Goal: Information Seeking & Learning: Learn about a topic

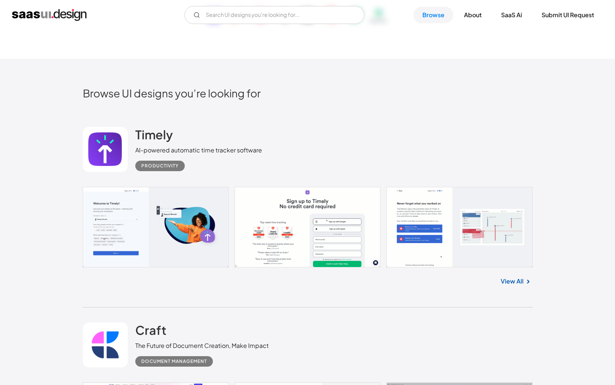
scroll to position [169, 0]
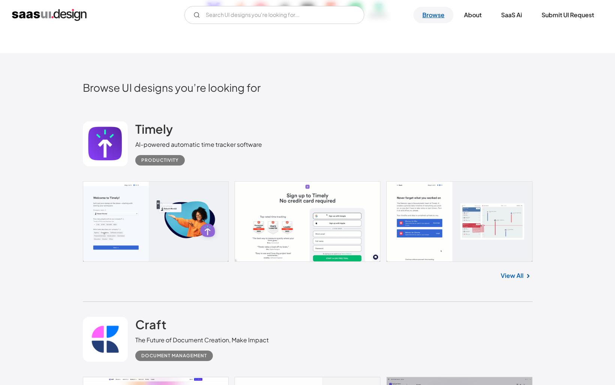
click at [435, 15] on link "Browse" at bounding box center [433, 15] width 40 height 16
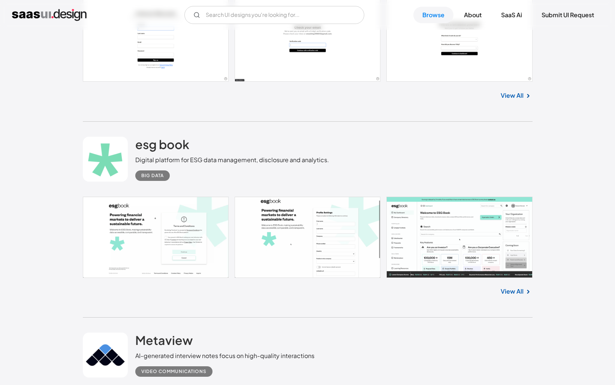
scroll to position [1009, 0]
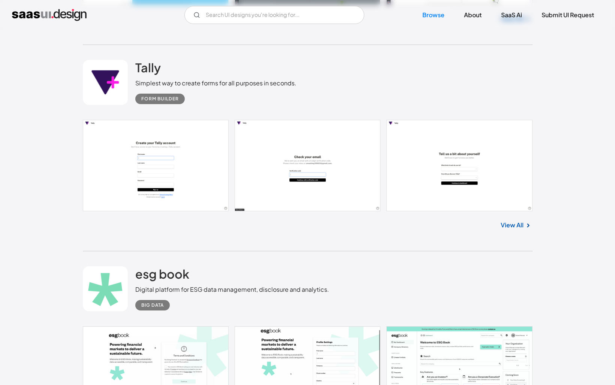
scroll to position [1051, 0]
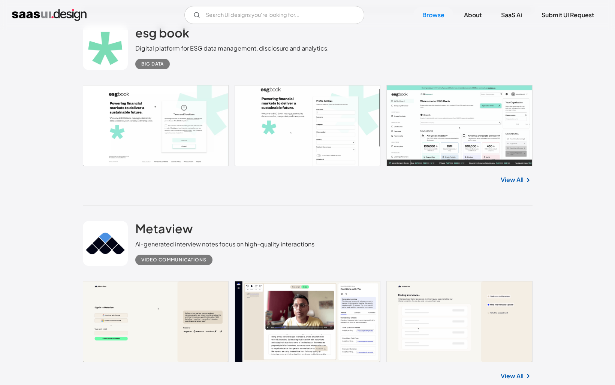
click at [505, 181] on link "View All" at bounding box center [512, 179] width 23 height 9
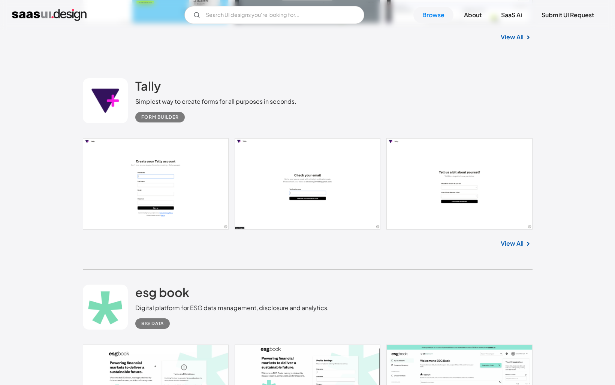
scroll to position [925, 0]
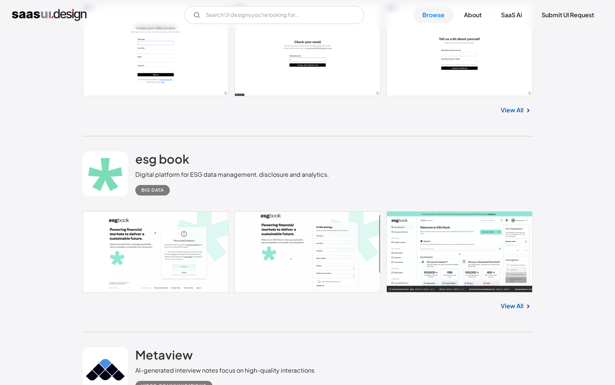
click at [521, 308] on link "View All" at bounding box center [512, 306] width 23 height 9
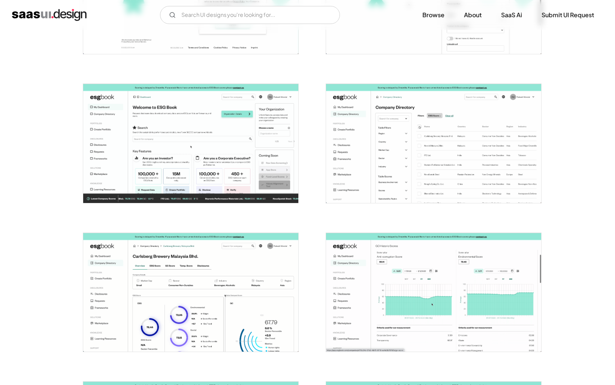
scroll to position [241, 0]
click at [269, 143] on img "open lightbox" at bounding box center [190, 143] width 215 height 119
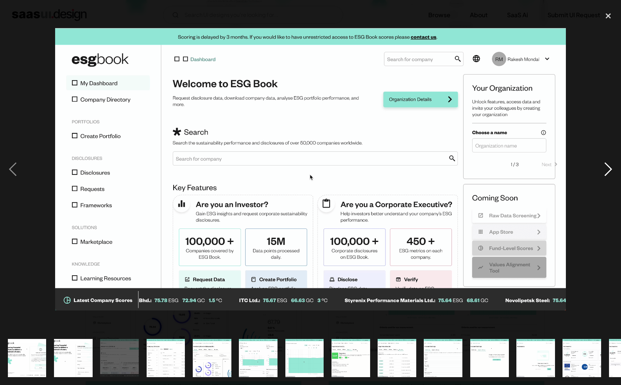
click at [615, 168] on div "next image" at bounding box center [607, 170] width 25 height 324
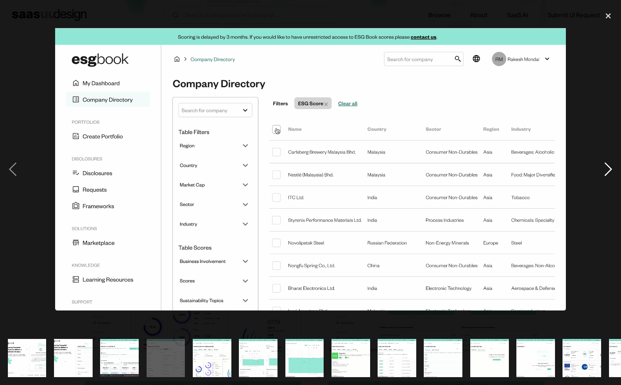
click at [615, 168] on div "next image" at bounding box center [607, 170] width 25 height 324
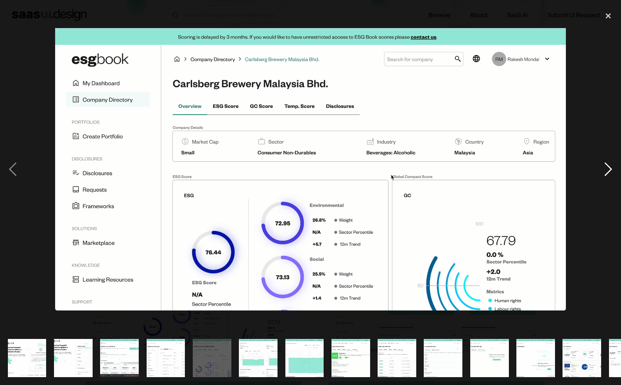
click at [615, 168] on div "next image" at bounding box center [607, 170] width 25 height 324
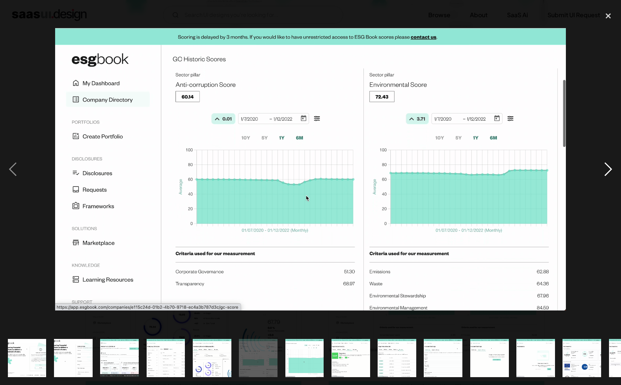
click at [615, 168] on div "next image" at bounding box center [607, 170] width 25 height 324
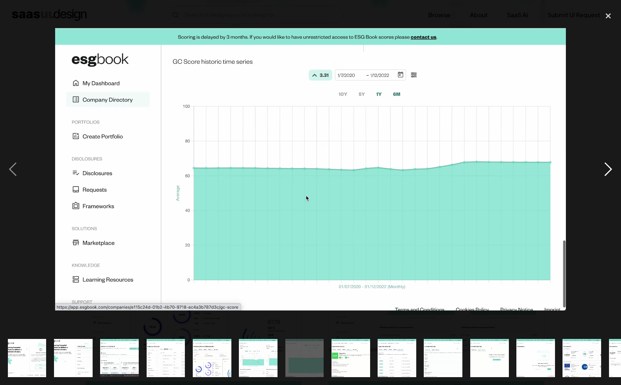
click at [615, 168] on div "next image" at bounding box center [607, 170] width 25 height 324
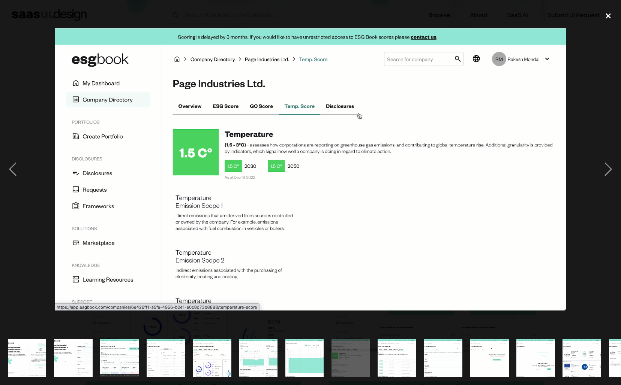
click at [608, 13] on div "close lightbox" at bounding box center [607, 16] width 25 height 16
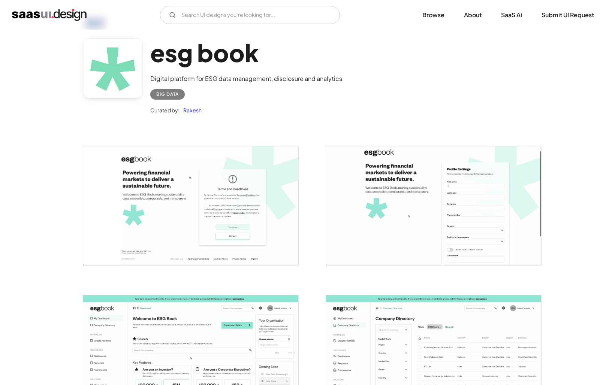
scroll to position [0, 0]
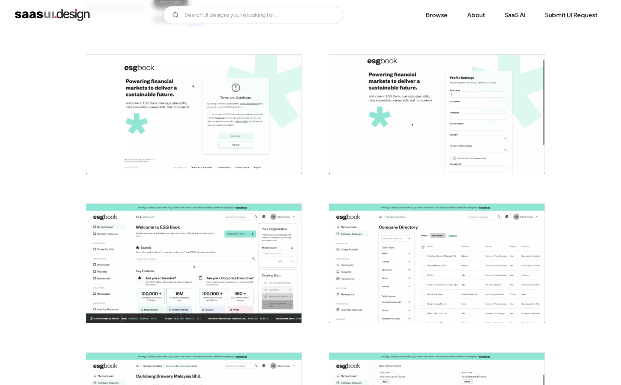
scroll to position [155, 0]
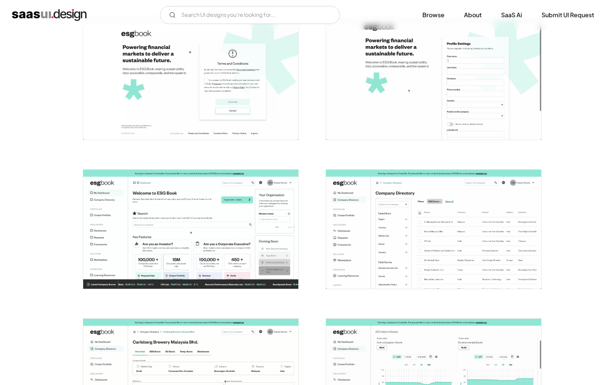
click at [272, 103] on img "open lightbox" at bounding box center [190, 80] width 215 height 119
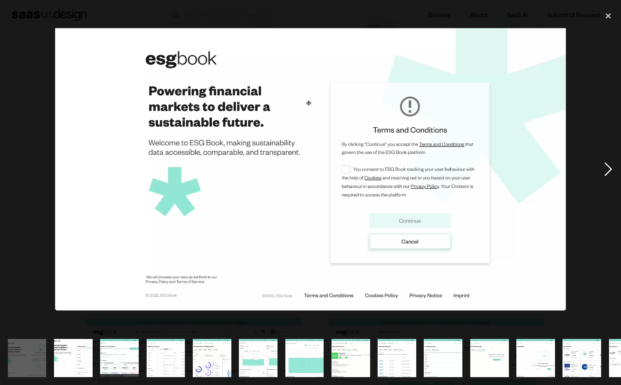
click at [610, 168] on div "next image" at bounding box center [607, 170] width 25 height 324
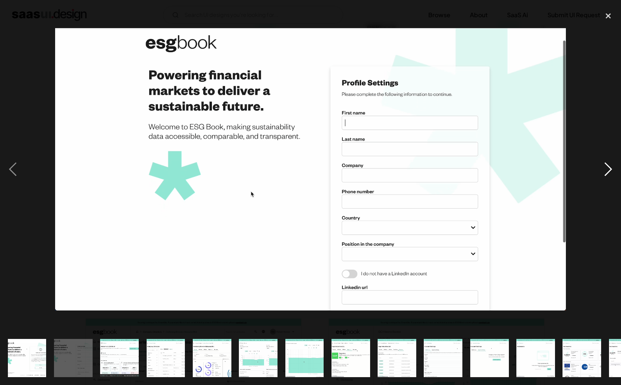
click at [610, 168] on div "next image" at bounding box center [607, 170] width 25 height 324
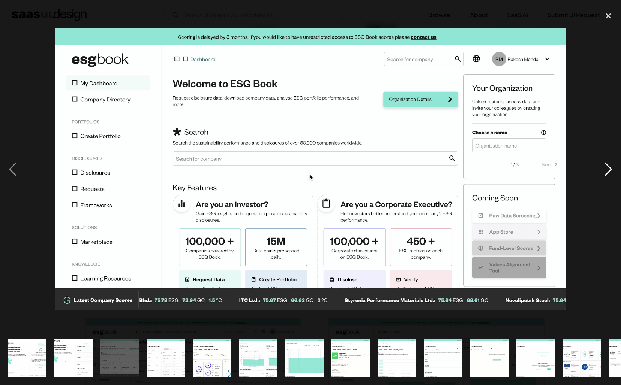
click at [610, 168] on div "next image" at bounding box center [607, 170] width 25 height 324
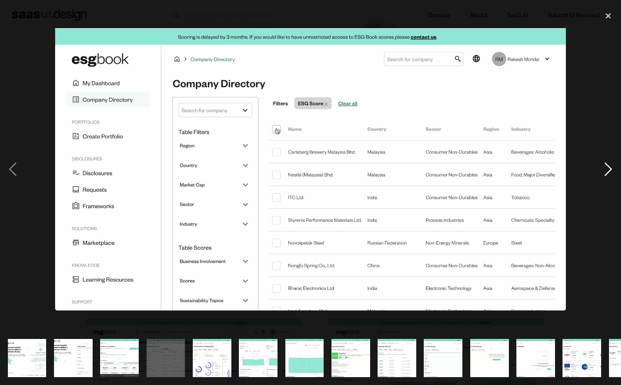
click at [610, 168] on div "next image" at bounding box center [607, 170] width 25 height 324
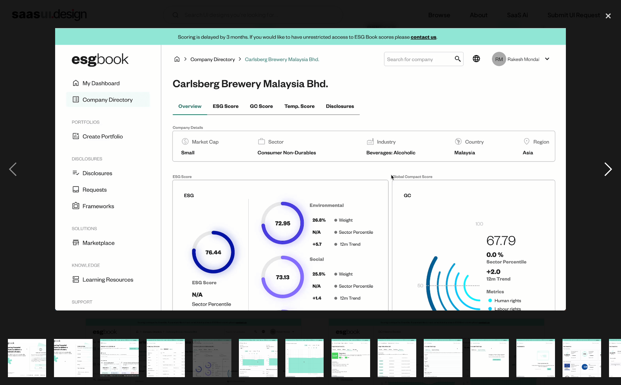
click at [610, 168] on div "next image" at bounding box center [607, 170] width 25 height 324
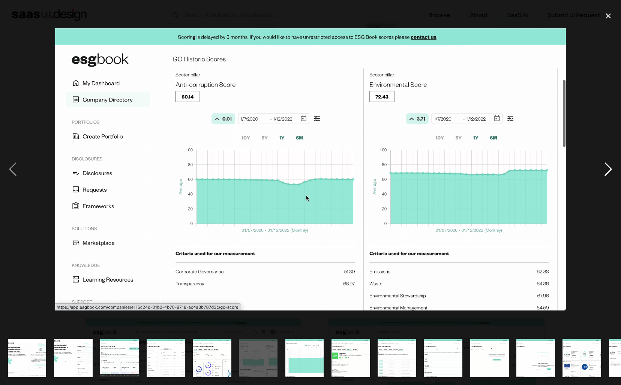
click at [610, 168] on div "next image" at bounding box center [607, 170] width 25 height 324
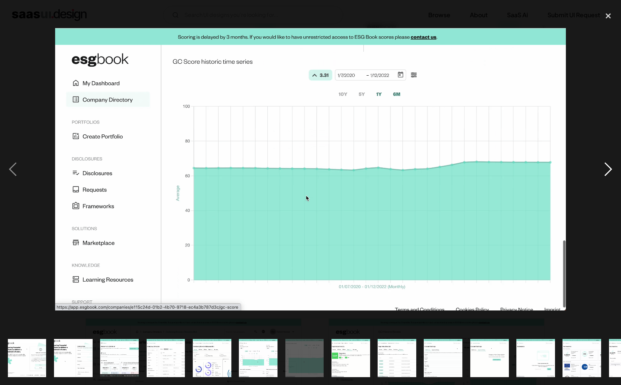
click at [610, 168] on div "next image" at bounding box center [607, 170] width 25 height 324
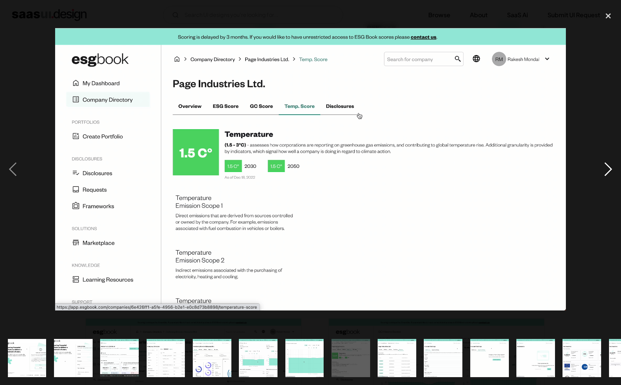
click at [609, 164] on div "next image" at bounding box center [607, 170] width 25 height 324
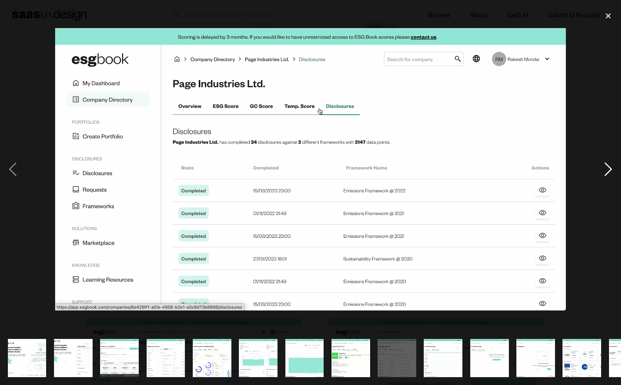
click at [605, 166] on div "next image" at bounding box center [607, 170] width 25 height 324
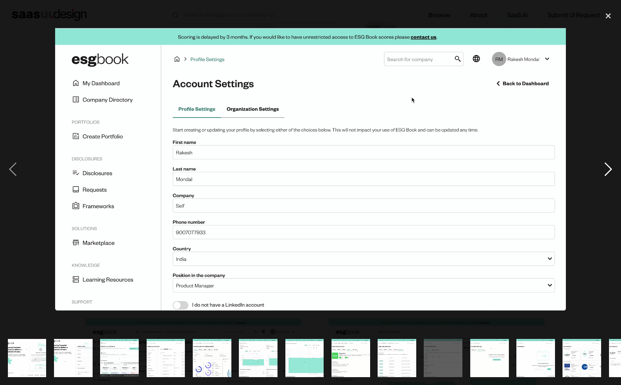
click at [605, 166] on div "next image" at bounding box center [607, 170] width 25 height 324
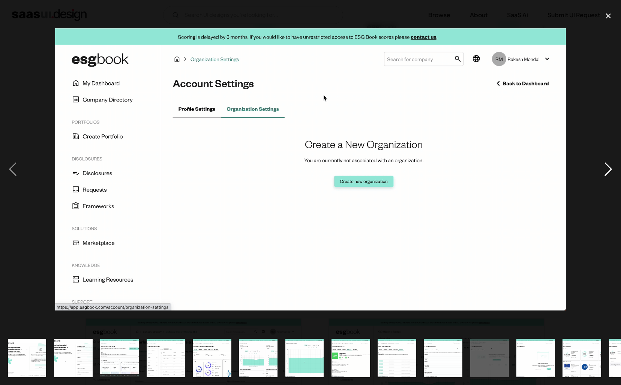
click at [605, 166] on div "next image" at bounding box center [607, 170] width 25 height 324
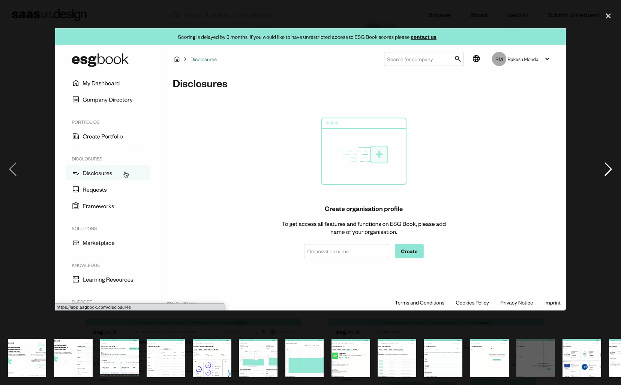
click at [605, 166] on div "next image" at bounding box center [607, 170] width 25 height 324
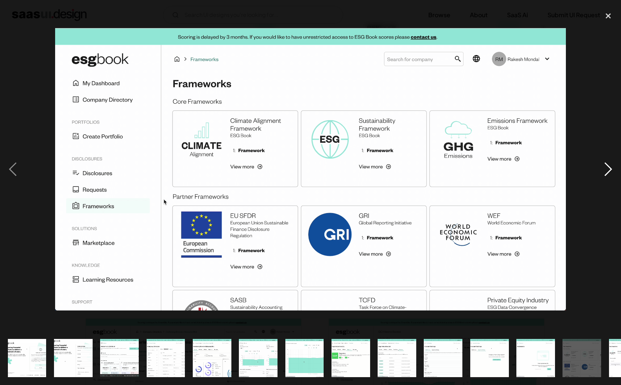
click at [605, 166] on div "next image" at bounding box center [607, 170] width 25 height 324
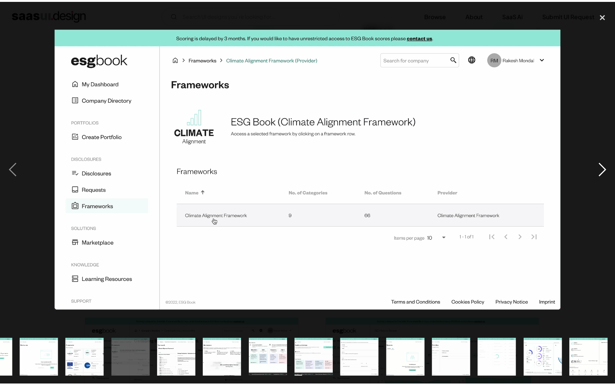
scroll to position [0, 497]
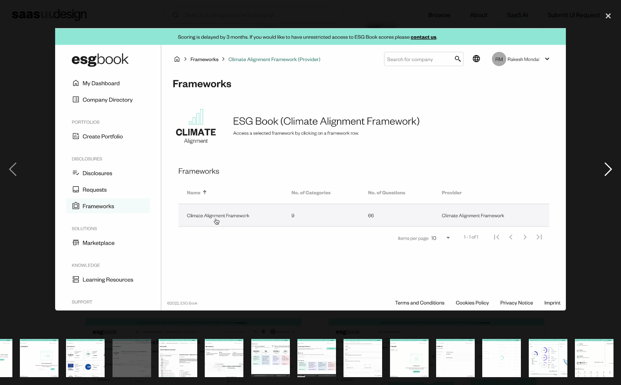
click at [605, 166] on div "next image" at bounding box center [607, 170] width 25 height 324
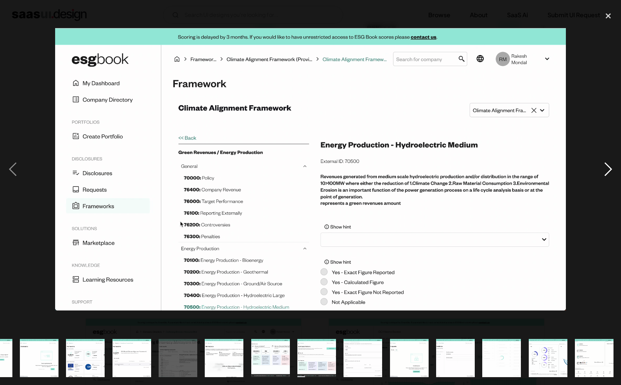
click at [605, 166] on div "next image" at bounding box center [607, 170] width 25 height 324
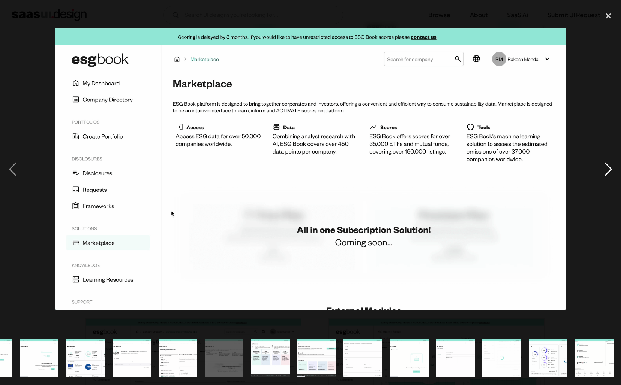
click at [605, 166] on div "next image" at bounding box center [607, 170] width 25 height 324
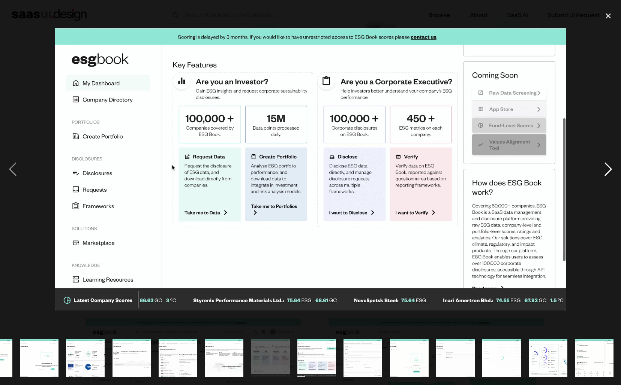
click at [605, 166] on div "next image" at bounding box center [607, 170] width 25 height 324
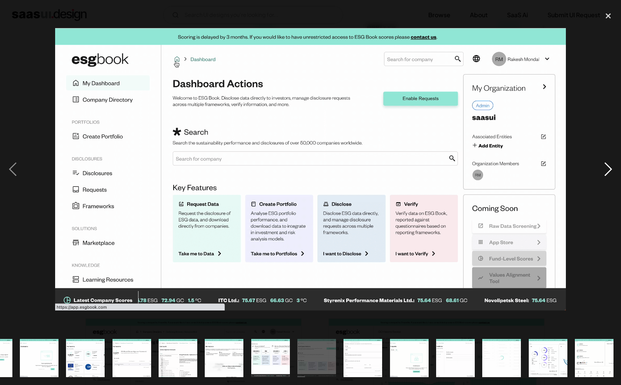
click at [605, 166] on div "next image" at bounding box center [607, 170] width 25 height 324
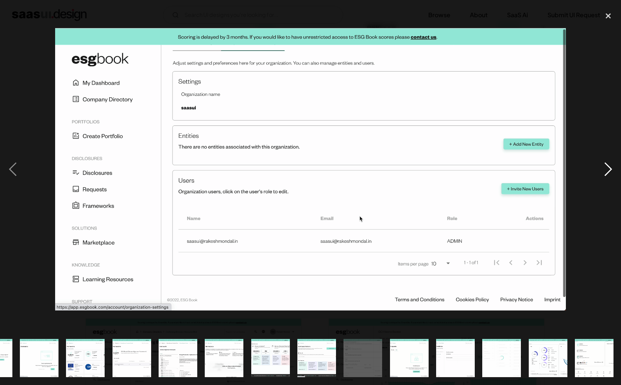
click at [605, 166] on div "next image" at bounding box center [607, 170] width 25 height 324
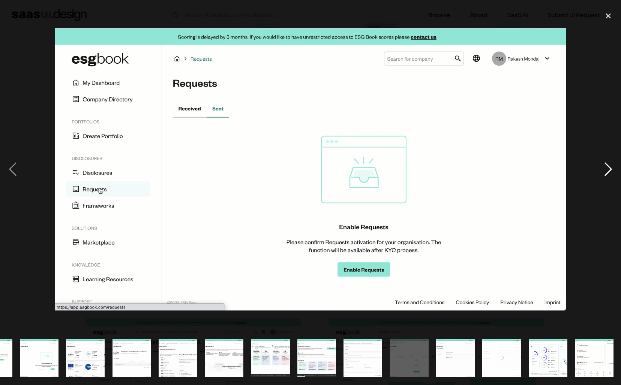
click at [605, 166] on div "next image" at bounding box center [607, 170] width 25 height 324
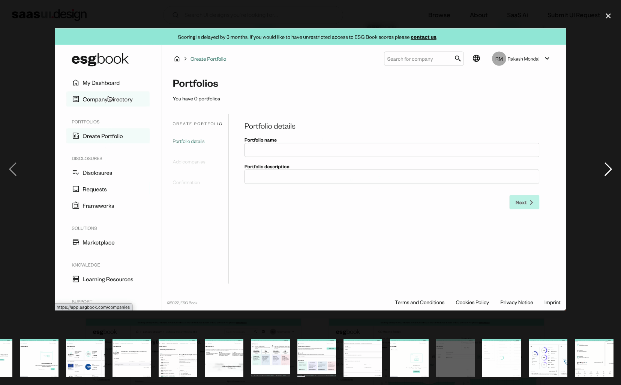
click at [605, 166] on div "next image" at bounding box center [607, 170] width 25 height 324
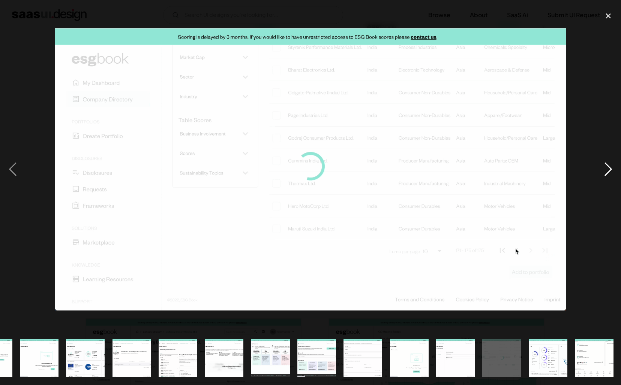
click at [605, 166] on div "next image" at bounding box center [607, 170] width 25 height 324
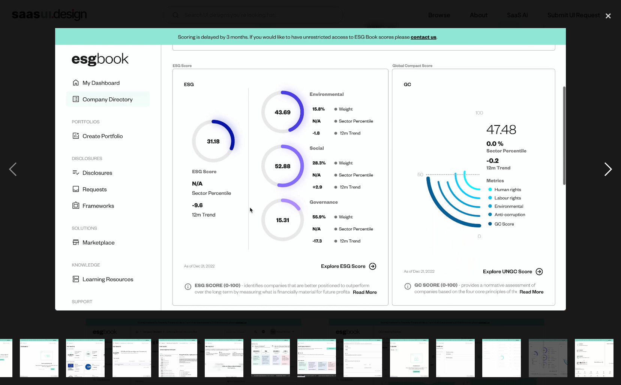
click at [605, 166] on div "next image" at bounding box center [607, 170] width 25 height 324
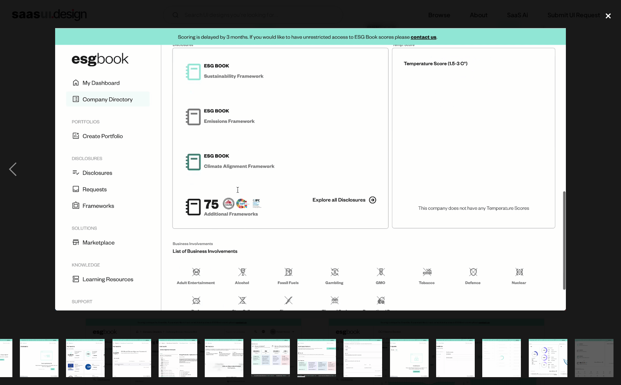
click at [607, 19] on div "close lightbox" at bounding box center [607, 16] width 25 height 16
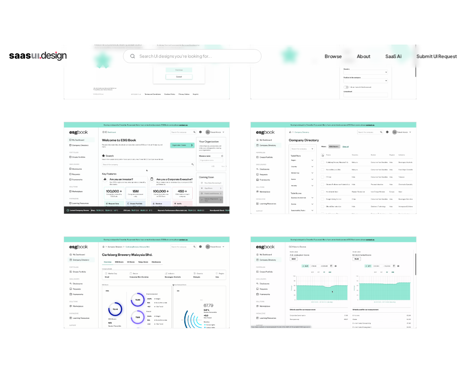
scroll to position [0, 0]
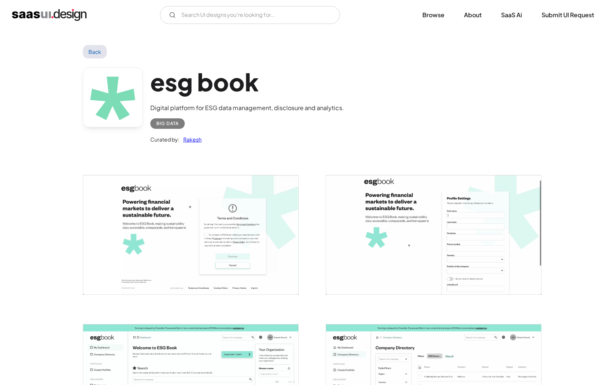
click at [421, 93] on div "esg book Digital platform for ESG data management, disclosure and analytics. Bi…" at bounding box center [308, 107] width 450 height 98
